Goal: Task Accomplishment & Management: Use online tool/utility

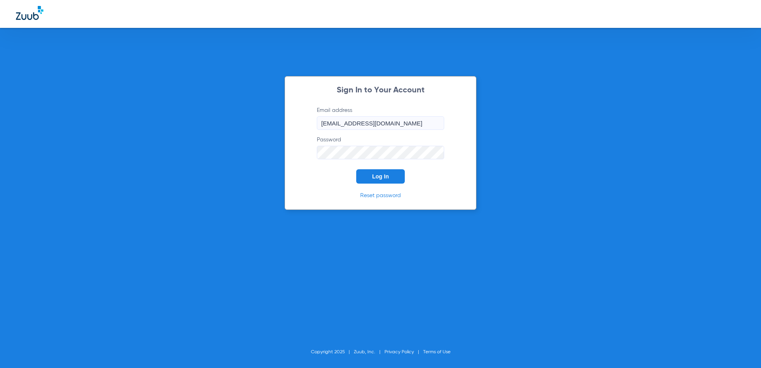
click at [398, 181] on button "Log In" at bounding box center [380, 176] width 49 height 14
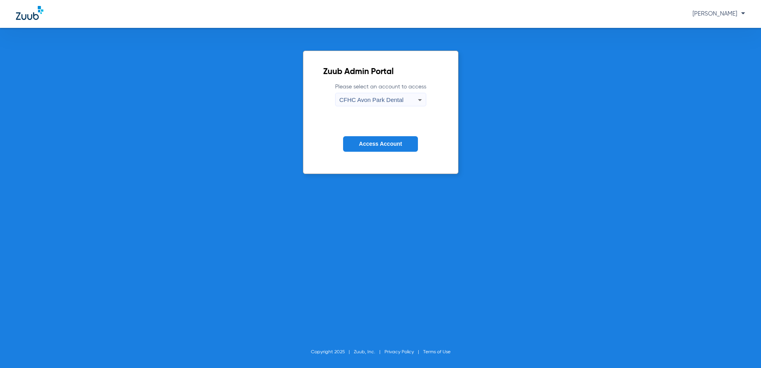
click at [375, 97] on span "CFHC Avon Park Dental" at bounding box center [371, 99] width 64 height 7
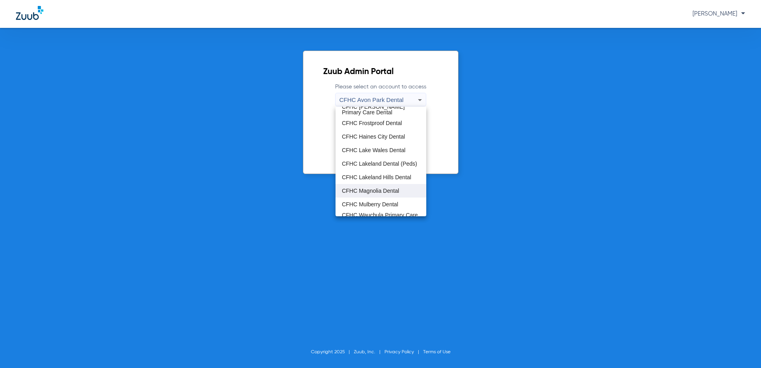
scroll to position [40, 0]
click at [358, 209] on span "CFHC Wauchula Primary Care Dental" at bounding box center [381, 208] width 78 height 11
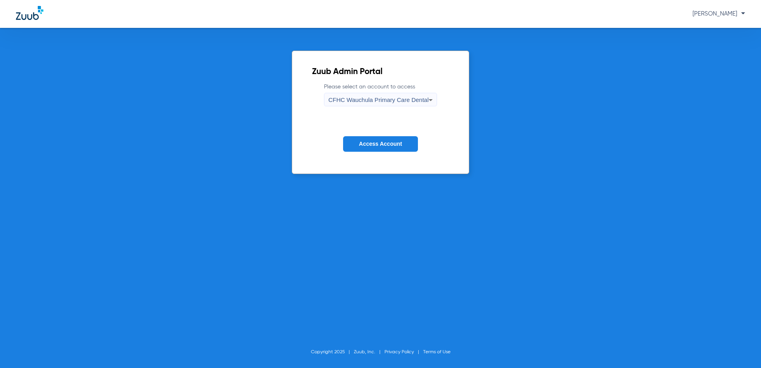
click at [373, 142] on span "Access Account" at bounding box center [380, 143] width 43 height 6
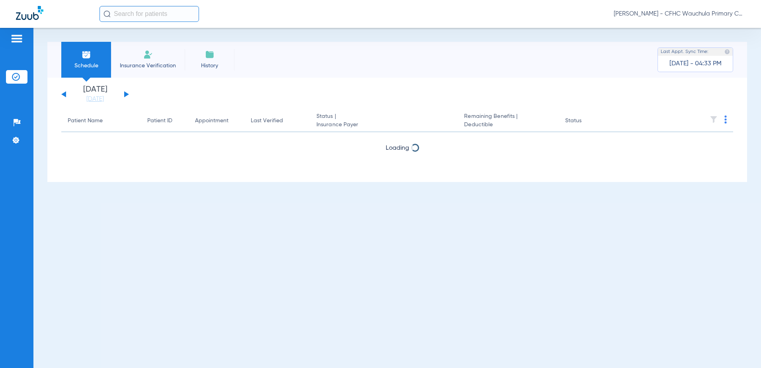
click at [128, 96] on div "Tuesday 06-17-2025 Wednesday 06-18-2025 Thursday 06-19-2025 Friday 06-20-2025 S…" at bounding box center [95, 95] width 68 height 18
click at [128, 95] on div "Tuesday 06-17-2025 Wednesday 06-18-2025 Thursday 06-19-2025 Friday 06-20-2025 S…" at bounding box center [95, 95] width 68 height 18
click at [125, 95] on button at bounding box center [126, 94] width 5 height 6
click at [400, 157] on app-appointment-list "Patient Name Patient ID Appointment Last Verified Status | Insurance Payer Rema…" at bounding box center [397, 142] width 672 height 64
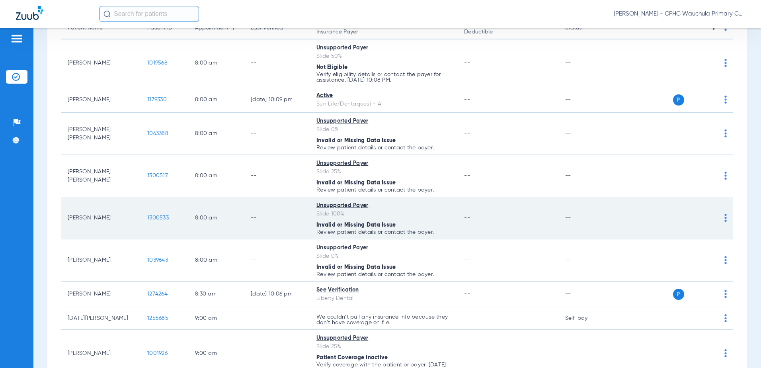
scroll to position [159, 0]
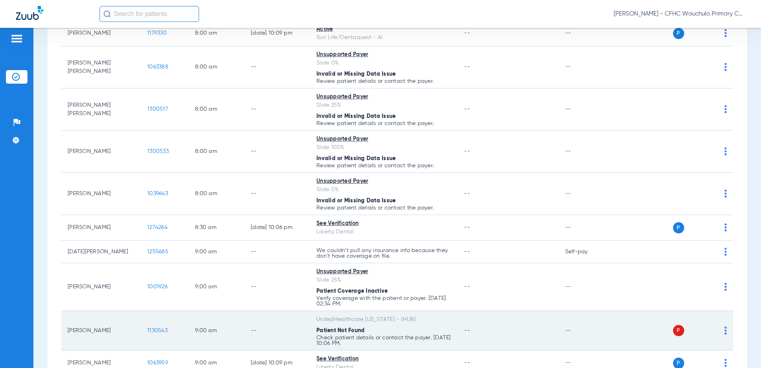
click at [156, 327] on span "1130543" at bounding box center [157, 330] width 20 height 6
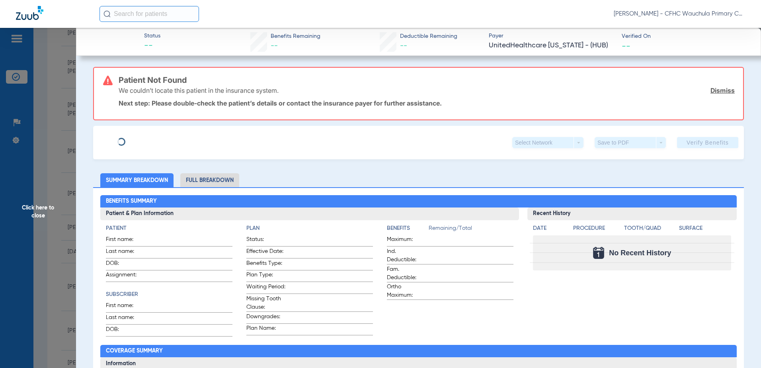
type input "[PERSON_NAME]"
type input "TALIO"
type input "[DATE]"
type input "121116012"
type input "99999"
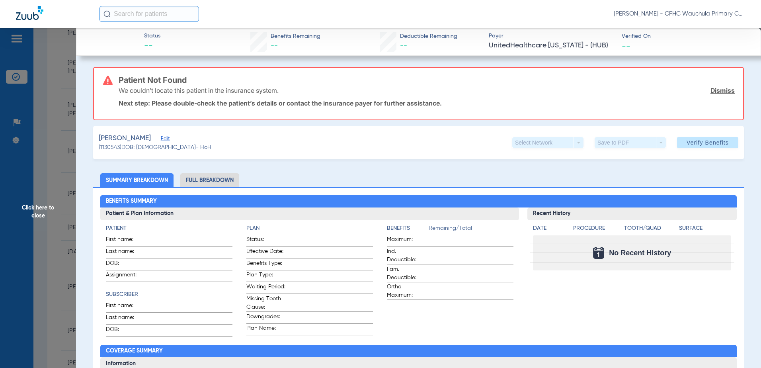
click at [161, 137] on span "Edit" at bounding box center [164, 140] width 7 height 8
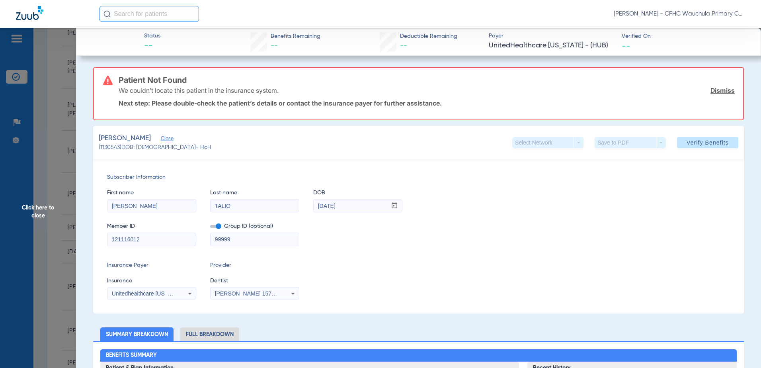
click at [214, 226] on span at bounding box center [215, 226] width 11 height 3
click at [210, 228] on input "checkbox" at bounding box center [210, 228] width 0 height 0
click at [678, 142] on span at bounding box center [707, 142] width 61 height 19
click at [50, 175] on span "Click here to close" at bounding box center [38, 212] width 76 height 368
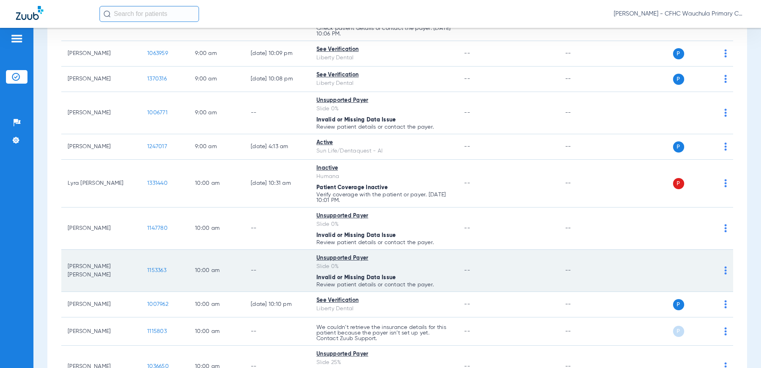
scroll to position [478, 0]
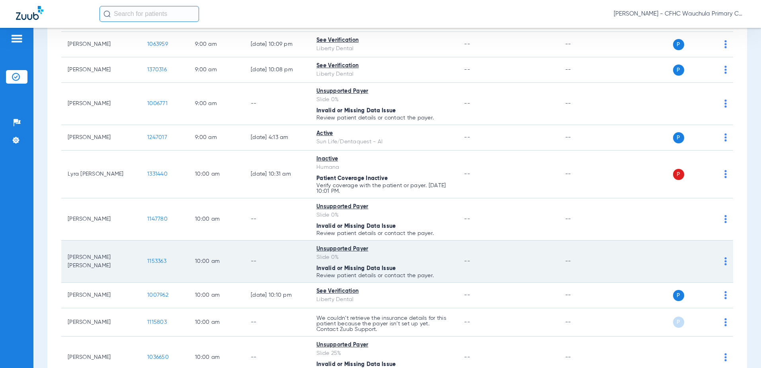
click at [153, 295] on span "1007962" at bounding box center [157, 295] width 21 height 6
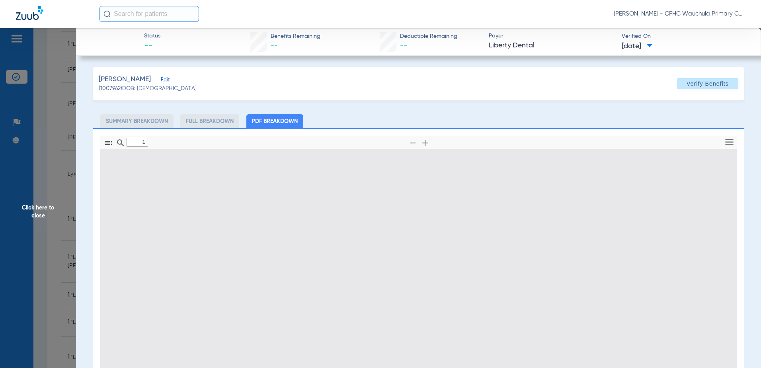
type input "0"
select select "page-width"
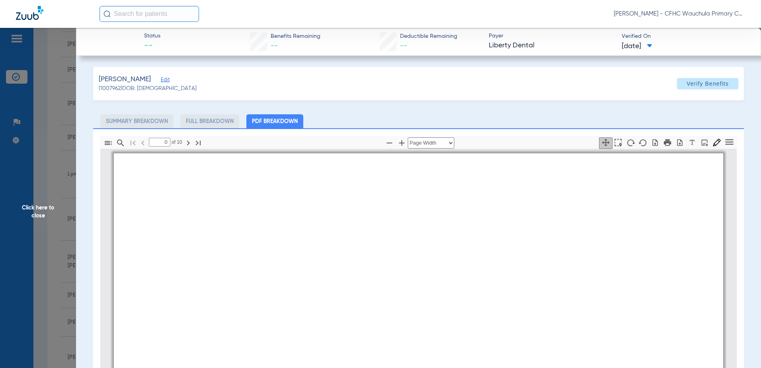
type input "1"
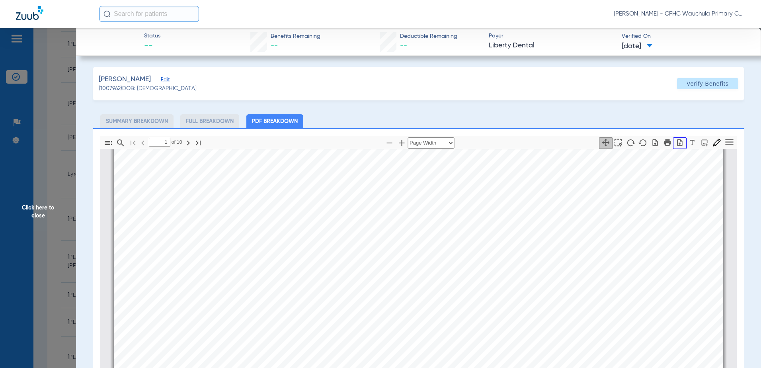
click at [676, 144] on icon "button" at bounding box center [680, 142] width 8 height 8
click at [32, 119] on span "Click here to close" at bounding box center [38, 212] width 76 height 368
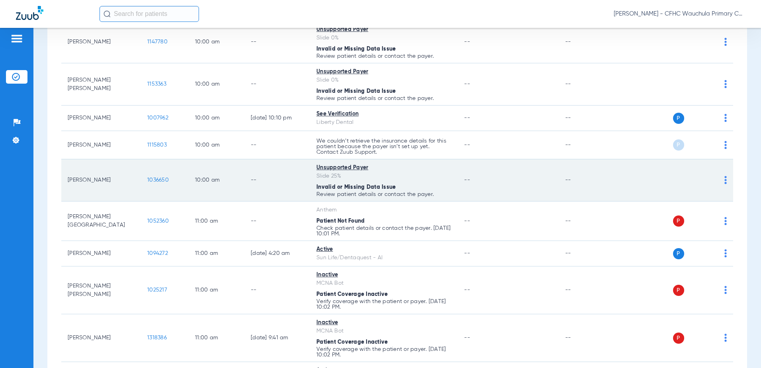
scroll to position [676, 0]
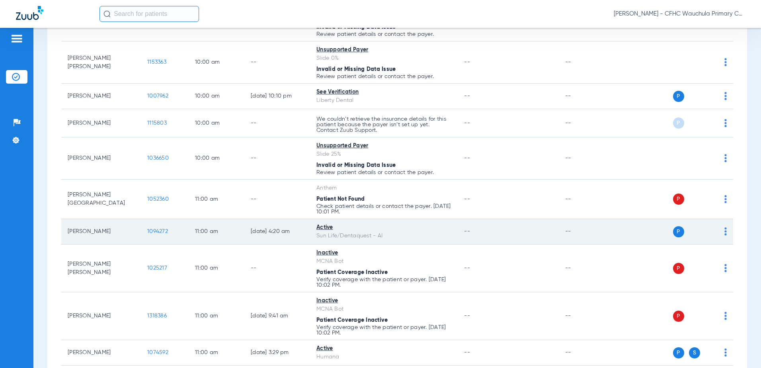
click at [161, 228] on td "1094272" at bounding box center [165, 231] width 48 height 25
click at [163, 230] on span "1094272" at bounding box center [157, 231] width 21 height 6
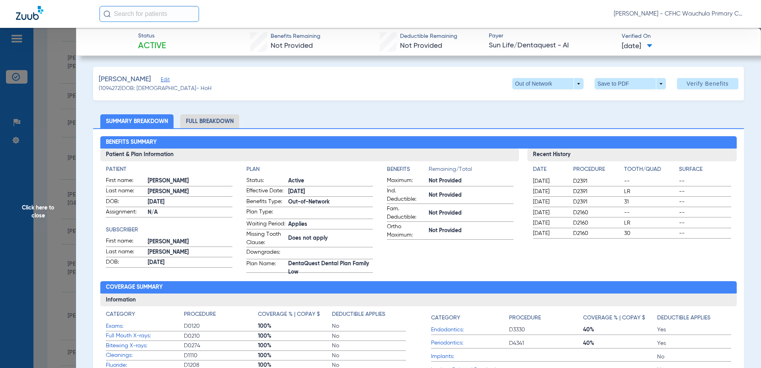
click at [223, 121] on li "Full Breakdown" at bounding box center [209, 121] width 59 height 14
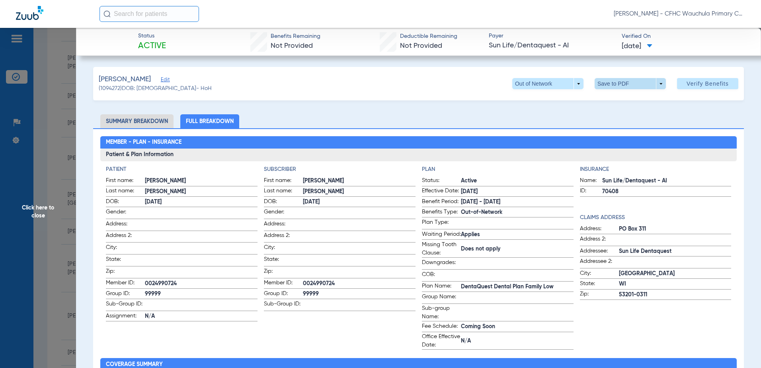
click at [641, 82] on span at bounding box center [630, 83] width 71 height 11
click at [624, 99] on span "Save to PDF" at bounding box center [626, 100] width 31 height 6
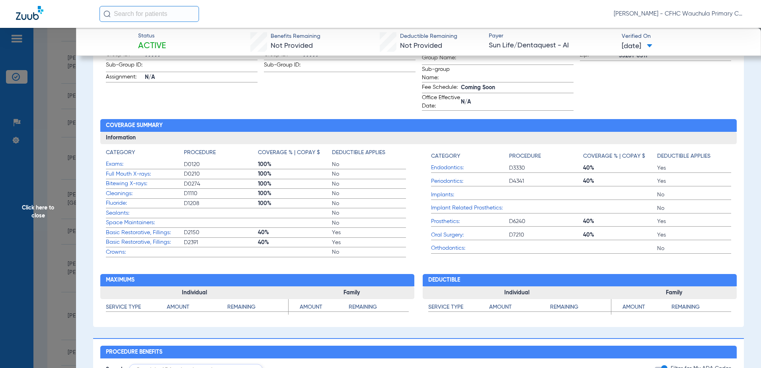
click at [43, 166] on span "Click here to close" at bounding box center [38, 212] width 76 height 368
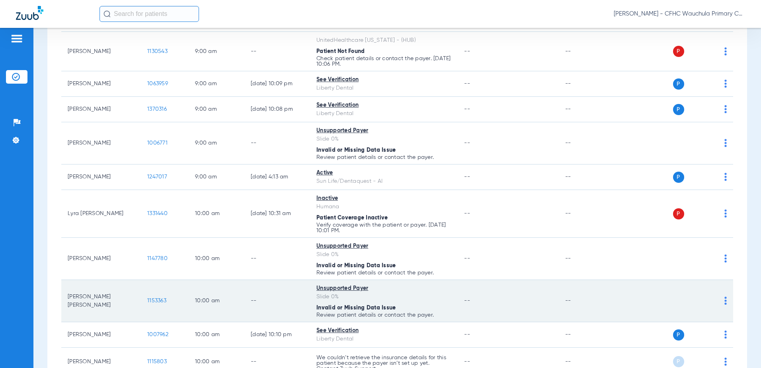
scroll to position [438, 0]
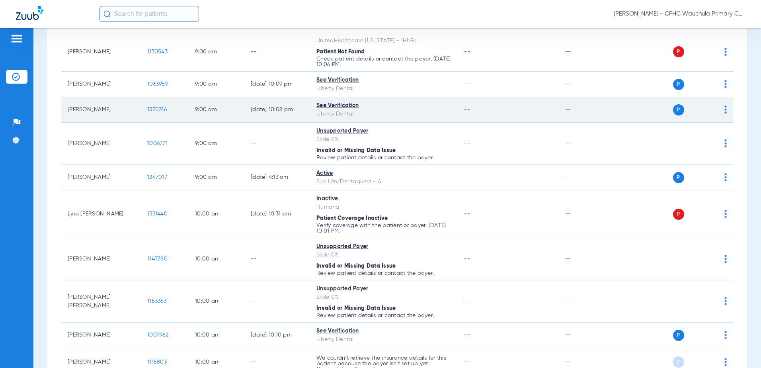
click at [158, 108] on span "1370316" at bounding box center [156, 110] width 19 height 6
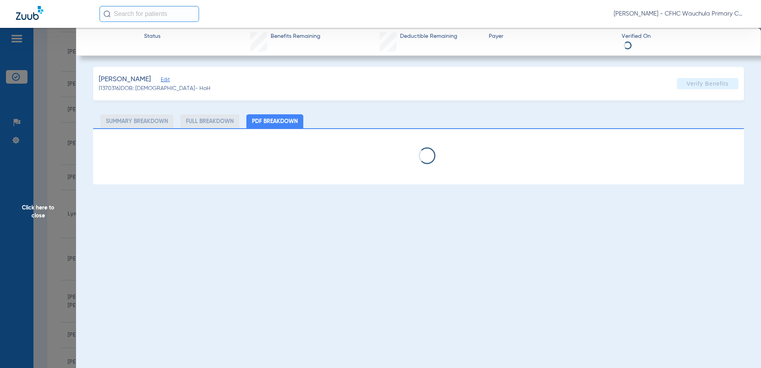
select select "page-width"
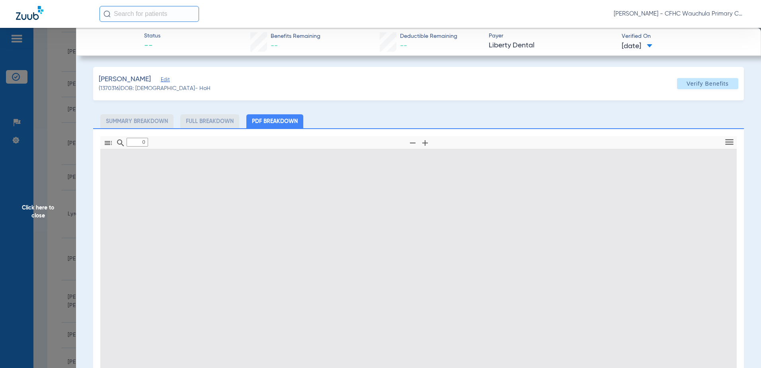
type input "1"
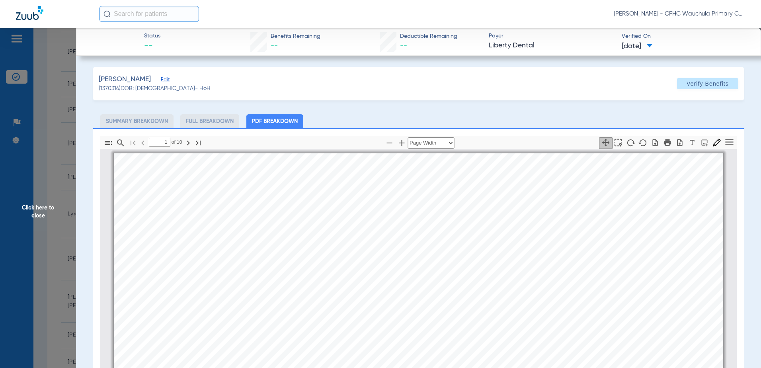
scroll to position [4, 0]
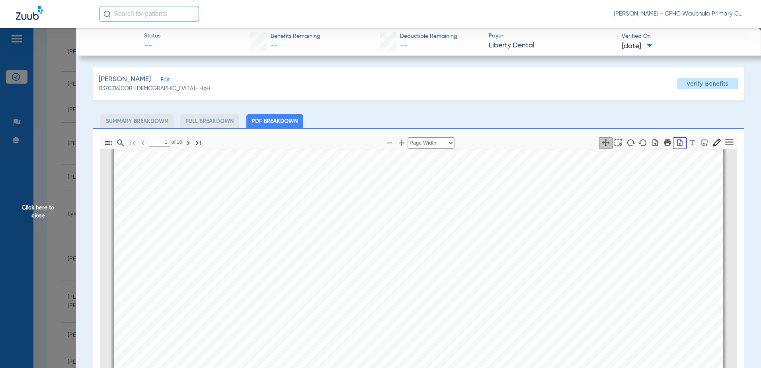
click at [676, 141] on icon "button" at bounding box center [680, 142] width 8 height 8
click at [52, 156] on span "Click here to close" at bounding box center [38, 212] width 76 height 368
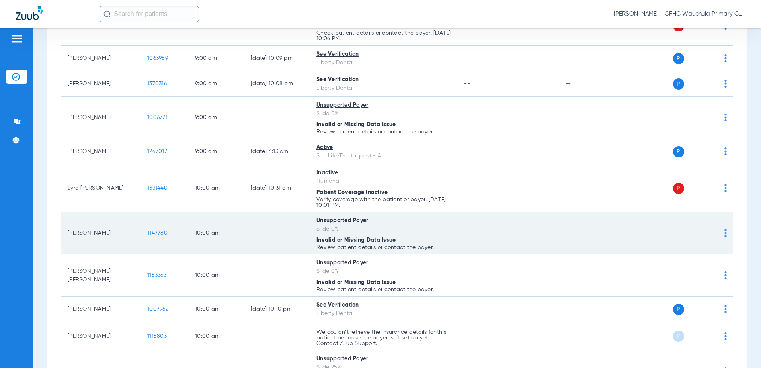
scroll to position [478, 0]
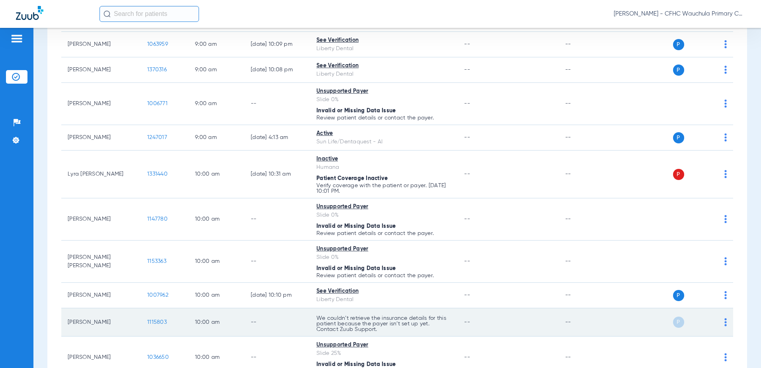
click at [150, 320] on span "1115803" at bounding box center [156, 322] width 19 height 6
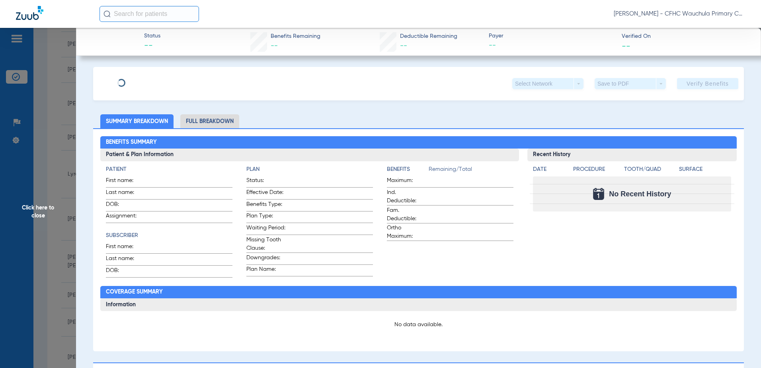
type input "[PERSON_NAME]"
type input "[DATE]"
type input "9475363408"
type input "99999"
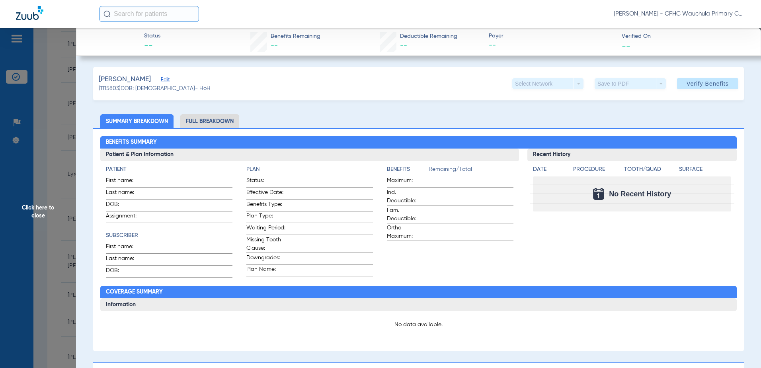
click at [168, 82] on span "Edit" at bounding box center [164, 81] width 7 height 8
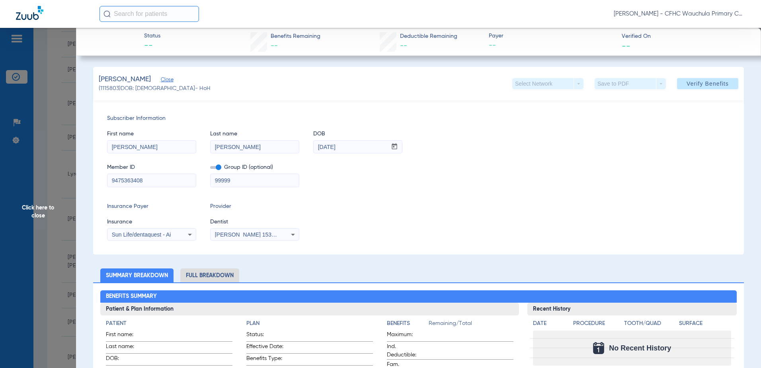
click at [216, 168] on span at bounding box center [215, 167] width 11 height 3
click at [210, 169] on input "checkbox" at bounding box center [210, 169] width 0 height 0
click at [157, 235] on span "Sun Life/dentaquest - Ai" at bounding box center [141, 234] width 59 height 6
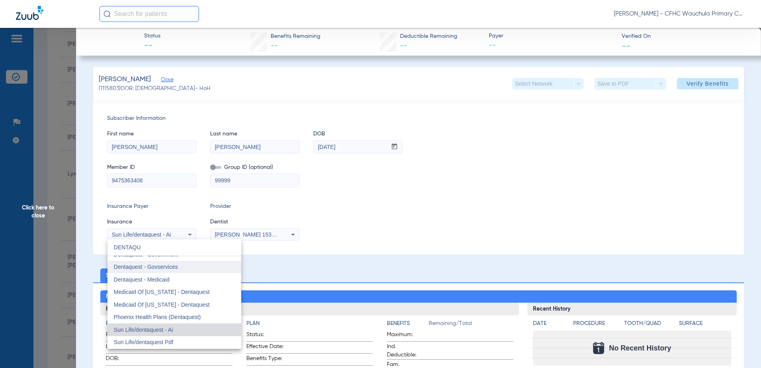
scroll to position [0, 0]
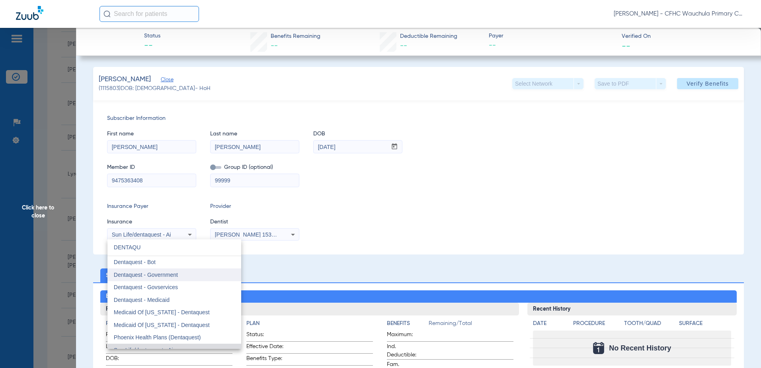
type input "DENTAQU"
click at [177, 274] on mat-option "Dentaquest - Government" at bounding box center [174, 274] width 134 height 13
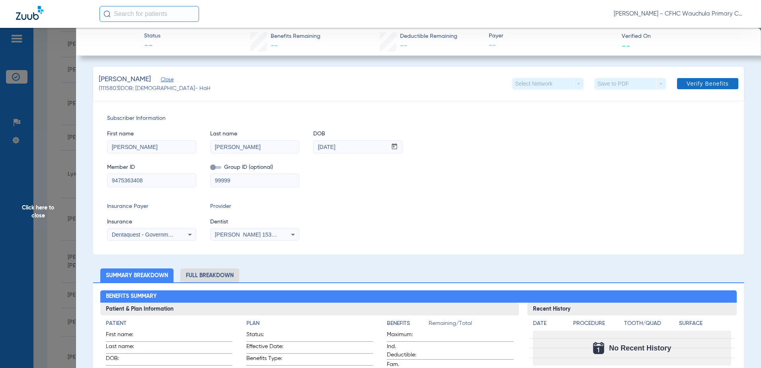
click at [716, 83] on span "Verify Benefits" at bounding box center [707, 83] width 42 height 6
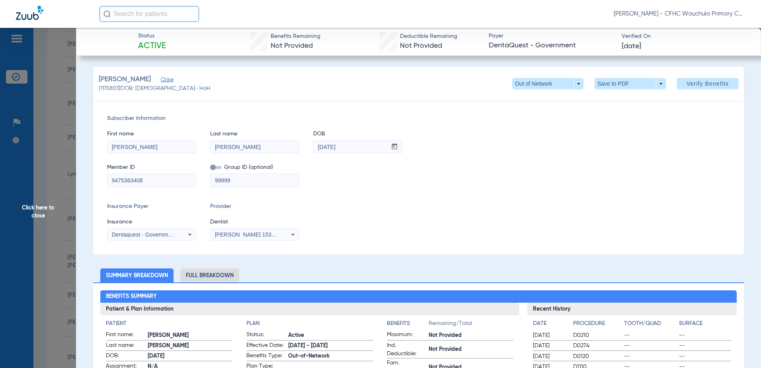
click at [197, 278] on li "Full Breakdown" at bounding box center [209, 275] width 59 height 14
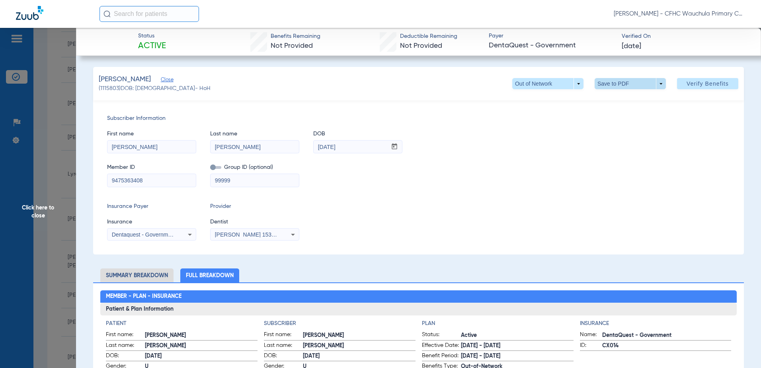
click at [620, 84] on span at bounding box center [629, 83] width 19 height 19
click at [616, 103] on button "insert_drive_file Save to PDF" at bounding box center [619, 100] width 60 height 16
click at [66, 110] on span "Click here to close" at bounding box center [38, 212] width 76 height 368
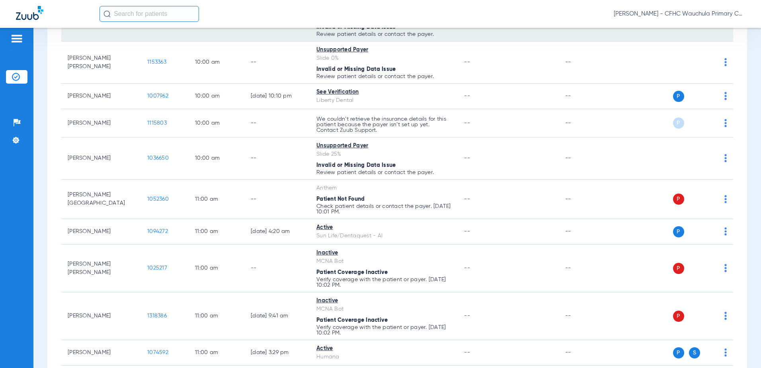
scroll to position [716, 0]
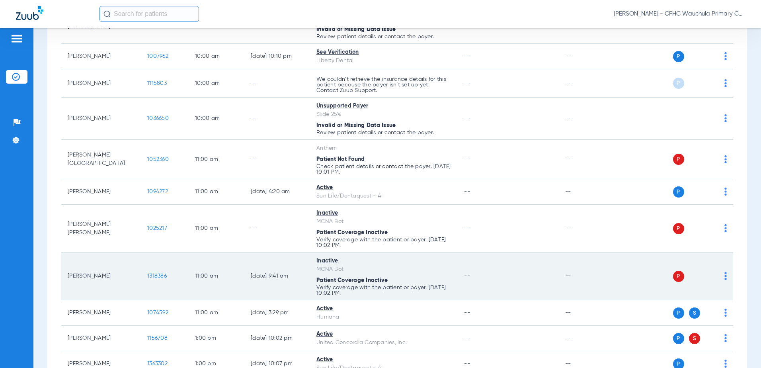
click at [156, 278] on span "1318386" at bounding box center [156, 276] width 19 height 6
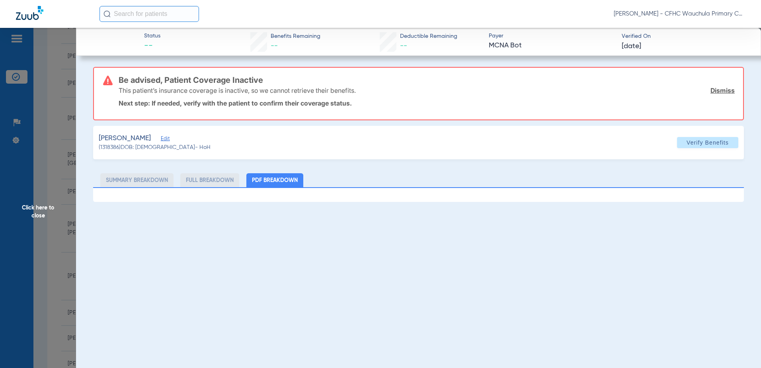
drag, startPoint x: 170, startPoint y: 138, endPoint x: 296, endPoint y: 198, distance: 139.6
click at [168, 138] on span "Edit" at bounding box center [164, 140] width 7 height 8
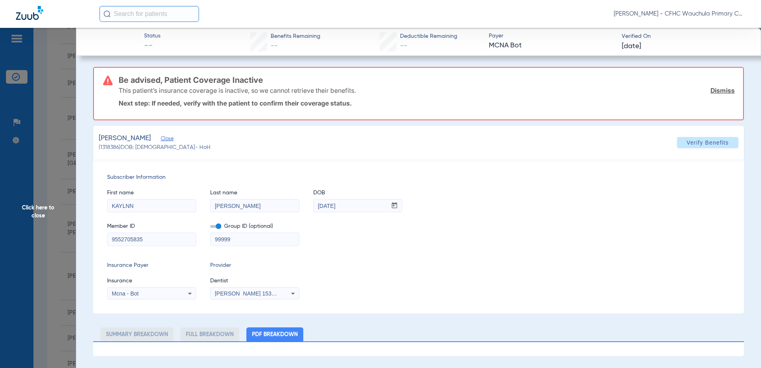
click at [219, 226] on span at bounding box center [215, 226] width 11 height 3
click at [210, 228] on input "checkbox" at bounding box center [210, 228] width 0 height 0
